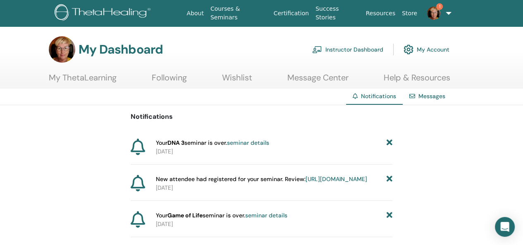
click at [247, 144] on link "seminar details" at bounding box center [248, 142] width 42 height 7
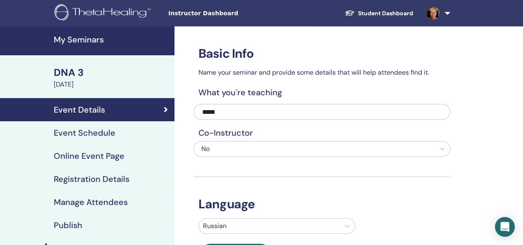
scroll to position [83, 0]
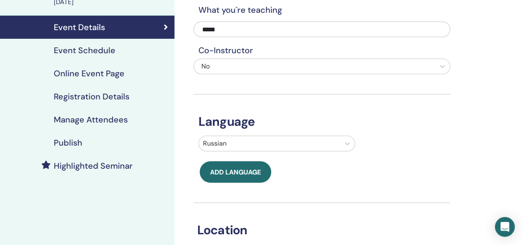
click at [98, 121] on h4 "Manage Attendees" at bounding box center [91, 120] width 74 height 10
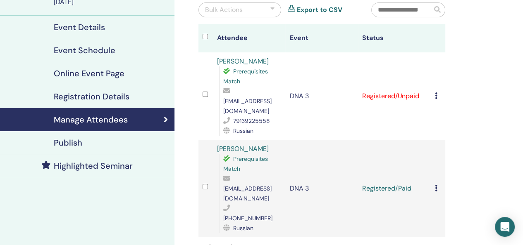
click at [436, 93] on icon at bounding box center [436, 96] width 2 height 7
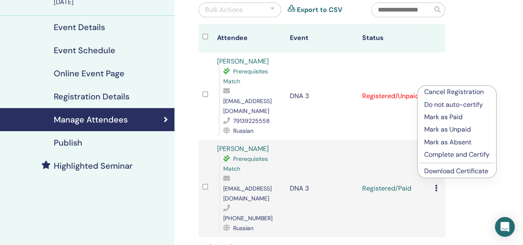
click at [437, 116] on p "Mark as Paid" at bounding box center [456, 117] width 65 height 10
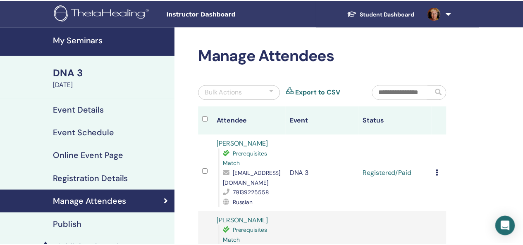
scroll to position [83, 0]
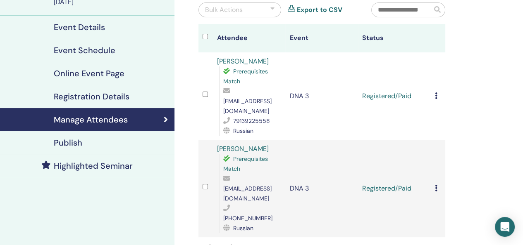
click at [436, 93] on icon at bounding box center [436, 96] width 2 height 7
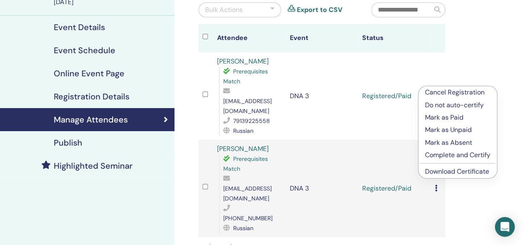
click at [447, 156] on p "Complete and Certify" at bounding box center [457, 155] width 65 height 10
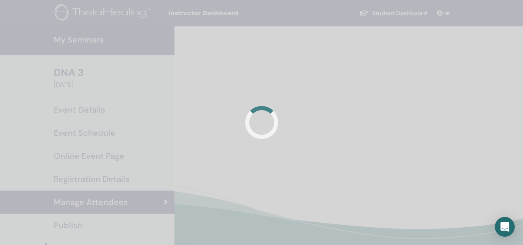
scroll to position [83, 0]
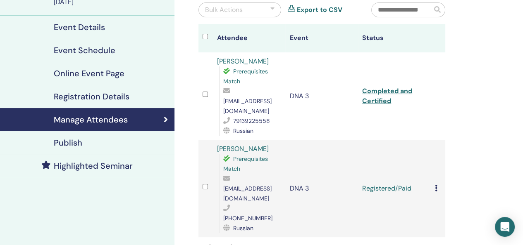
click at [436, 185] on icon at bounding box center [436, 188] width 2 height 7
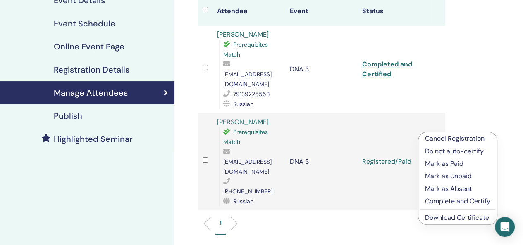
scroll to position [124, 0]
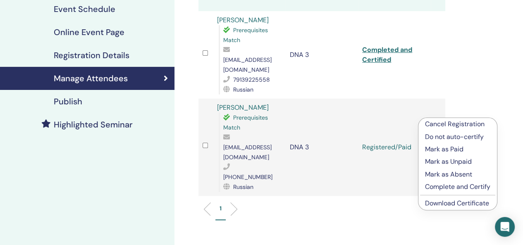
click at [460, 188] on p "Complete and Certify" at bounding box center [457, 187] width 65 height 10
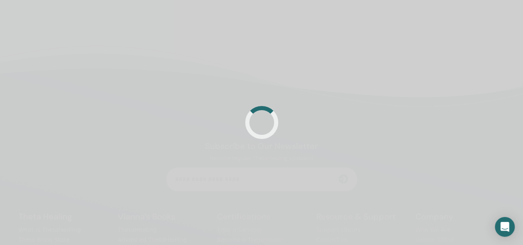
scroll to position [124, 0]
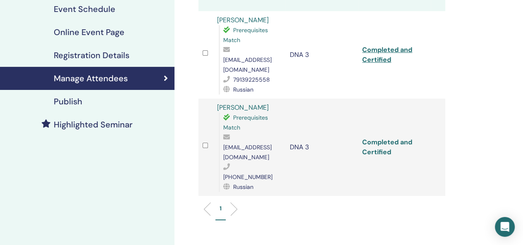
click at [384, 138] on link "Completed and Certified" at bounding box center [387, 147] width 50 height 19
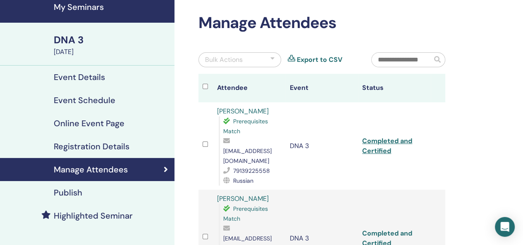
scroll to position [0, 0]
